Goal: Task Accomplishment & Management: Complete application form

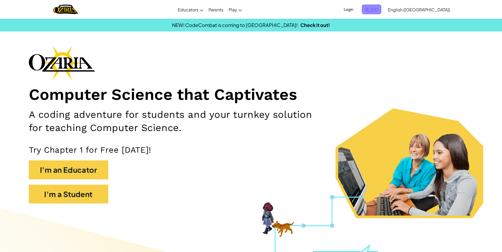
click at [381, 8] on span "Sign Up" at bounding box center [372, 9] width 20 height 10
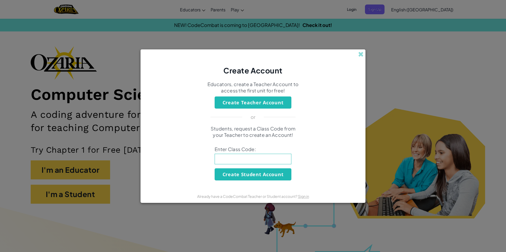
click at [331, 26] on div "Create Account Educators, create a Teacher Account to access the first unit for…" at bounding box center [253, 126] width 506 height 252
drag, startPoint x: 354, startPoint y: 80, endPoint x: 359, endPoint y: 60, distance: 20.0
click at [359, 60] on div "Create Account Educators, create a Teacher Account to access the first unit for…" at bounding box center [253, 126] width 225 height 154
click at [94, 190] on div "Create Account Educators, create a Teacher Account to access the first unit for…" at bounding box center [253, 126] width 506 height 252
click at [362, 54] on span at bounding box center [361, 55] width 6 height 6
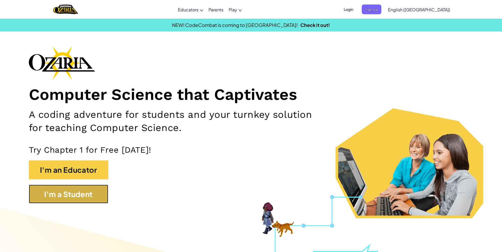
click at [66, 197] on button "I'm a Student" at bounding box center [68, 194] width 79 height 19
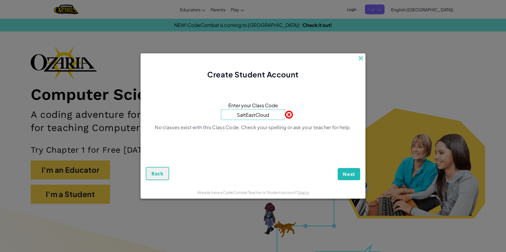
type input "SaltEastCloud"
click at [351, 174] on div "Next Back" at bounding box center [253, 166] width 214 height 30
click at [351, 174] on span "Next" at bounding box center [349, 174] width 12 height 6
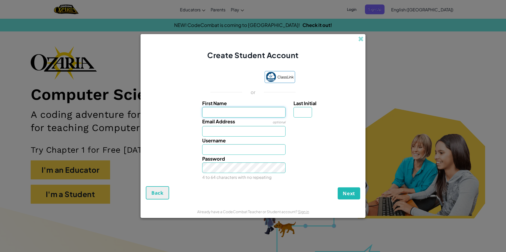
click at [244, 112] on input "First Name" at bounding box center [244, 112] width 84 height 11
click at [174, 162] on div "Password 4 to 64 characters with no repeating" at bounding box center [253, 168] width 220 height 26
click at [232, 111] on input "First Name" at bounding box center [244, 112] width 84 height 11
type input "[PERSON_NAME]"
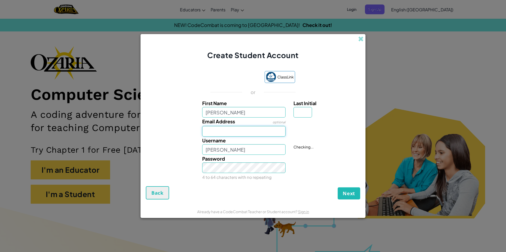
click at [216, 129] on input "Email Address" at bounding box center [244, 131] width 84 height 11
click at [349, 197] on button "Next" at bounding box center [349, 194] width 22 height 12
click at [226, 131] on input "[DOMAIN_NAME]" at bounding box center [244, 131] width 84 height 11
type input "[EMAIL_ADDRESS][DOMAIN_NAME]"
click at [355, 188] on button "Next" at bounding box center [349, 194] width 22 height 12
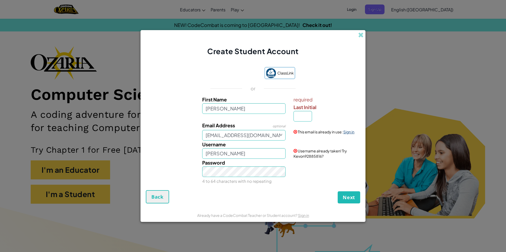
click at [348, 134] on link "Sign in" at bounding box center [348, 132] width 11 height 5
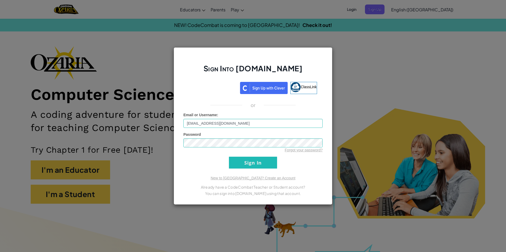
click at [251, 172] on div "Sign Into [DOMAIN_NAME] ClassLink or Unknown Error Email or Username : [EMAIL_A…" at bounding box center [253, 126] width 159 height 158
click at [250, 167] on input "Sign In" at bounding box center [253, 163] width 48 height 12
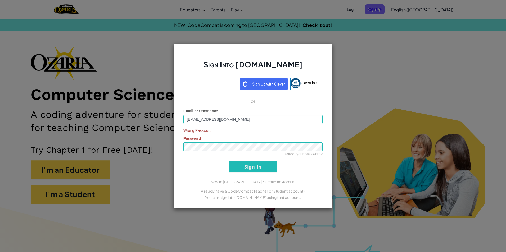
click at [212, 139] on div "Wrong Password Password Forgot your password?" at bounding box center [252, 142] width 139 height 29
click at [169, 148] on div "Sign Into [DOMAIN_NAME] ClassLink or Email or Username : [EMAIL_ADDRESS][DOMAIN…" at bounding box center [253, 126] width 506 height 252
click at [261, 158] on form "Email or Username : [EMAIL_ADDRESS][DOMAIN_NAME] Wrong Password Password Forgot…" at bounding box center [252, 141] width 139 height 64
click at [258, 165] on input "Sign In" at bounding box center [253, 167] width 48 height 12
click at [300, 152] on link "Forgot your password?" at bounding box center [304, 154] width 38 height 4
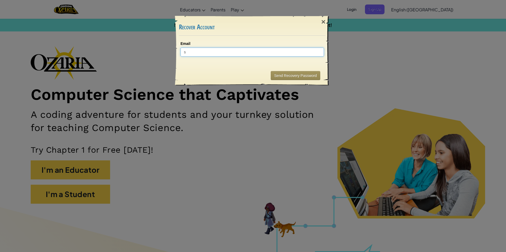
type input "s2"
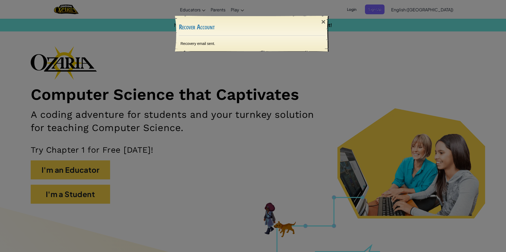
click at [286, 77] on div "× Recover Account Recovery email sent. Sending..." at bounding box center [253, 126] width 506 height 252
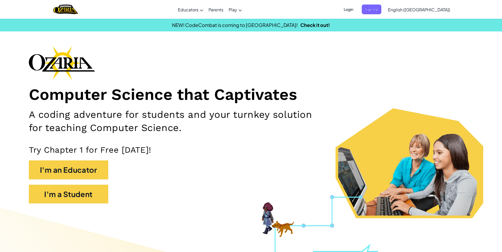
click at [357, 9] on span "Login" at bounding box center [349, 9] width 16 height 10
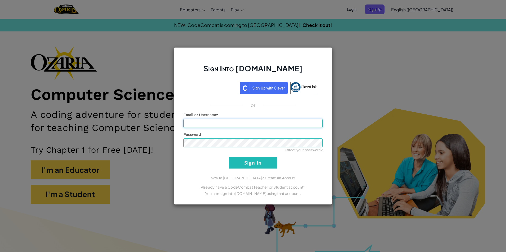
type input "[EMAIL_ADDRESS][DOMAIN_NAME]"
click at [261, 163] on input "Sign In" at bounding box center [253, 163] width 48 height 12
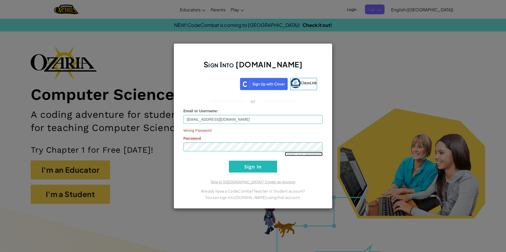
click at [300, 155] on link "Forgot your password?" at bounding box center [304, 154] width 38 height 4
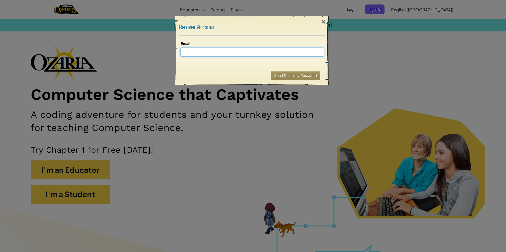
click at [228, 56] on input "Email" at bounding box center [252, 52] width 143 height 9
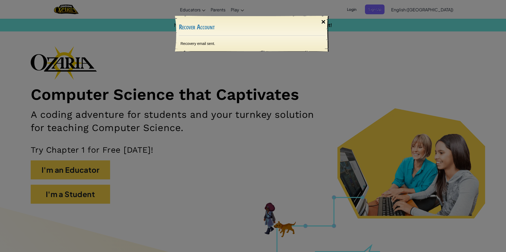
click at [324, 22] on div "×" at bounding box center [323, 21] width 12 height 15
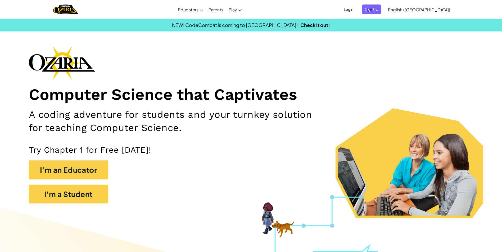
click at [357, 11] on span "Login" at bounding box center [349, 9] width 16 height 10
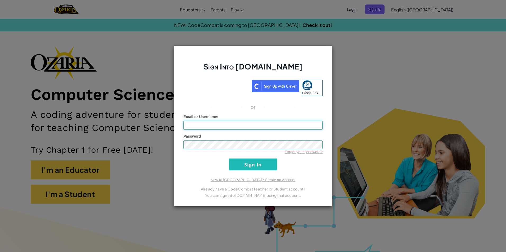
type input "[EMAIL_ADDRESS][DOMAIN_NAME]"
